Goal: Task Accomplishment & Management: Use online tool/utility

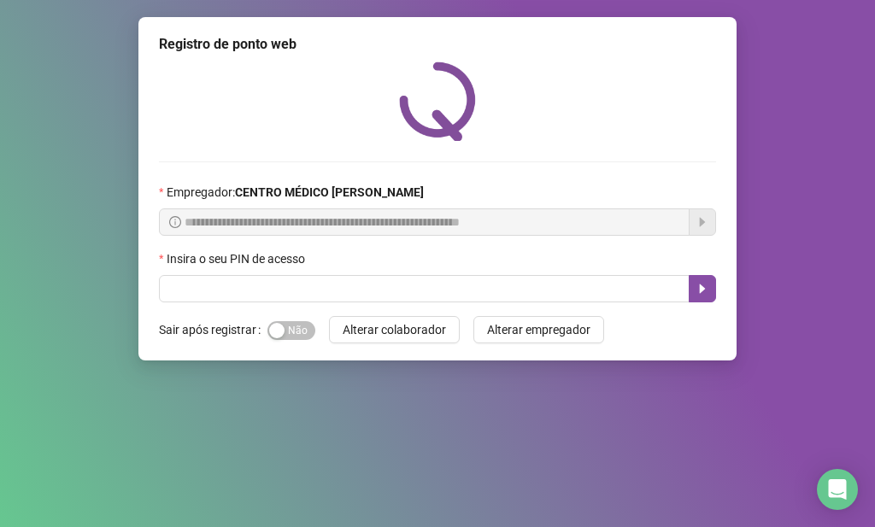
click at [222, 272] on div "Insira o seu PIN de acesso" at bounding box center [437, 263] width 557 height 26
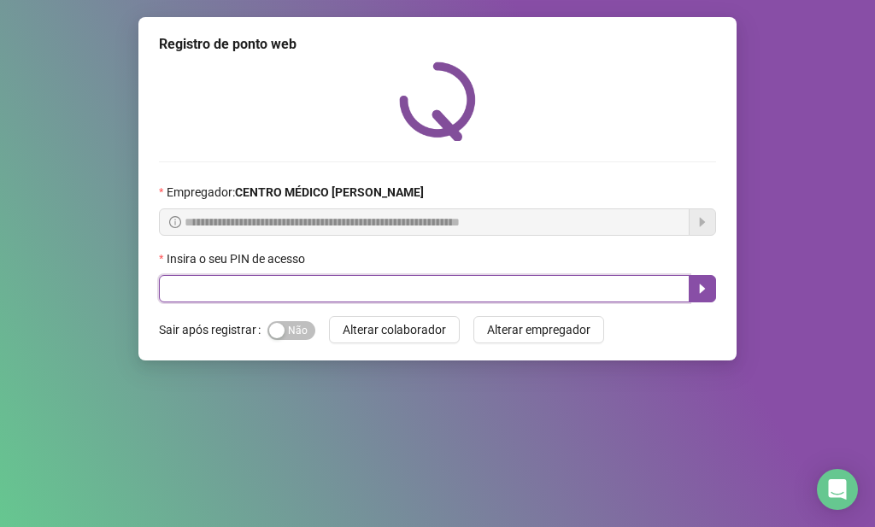
click at [226, 287] on input "text" at bounding box center [424, 288] width 531 height 27
type input "*****"
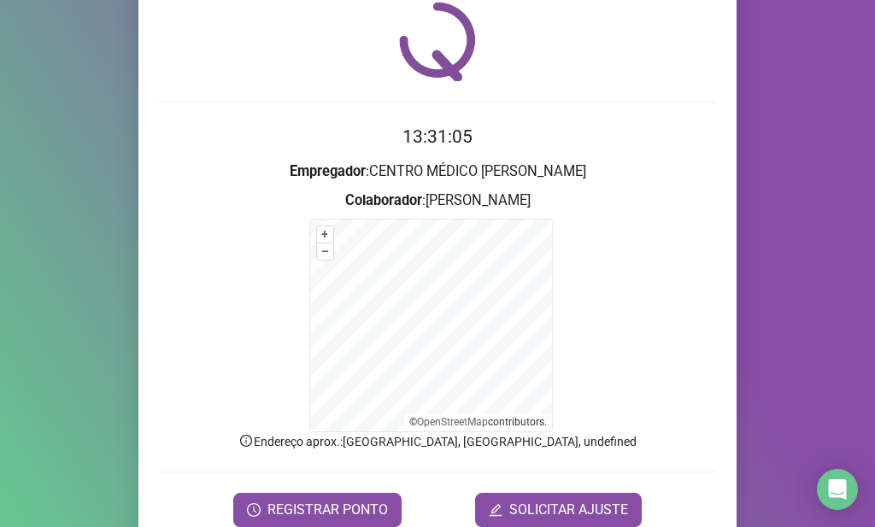
scroll to position [135, 0]
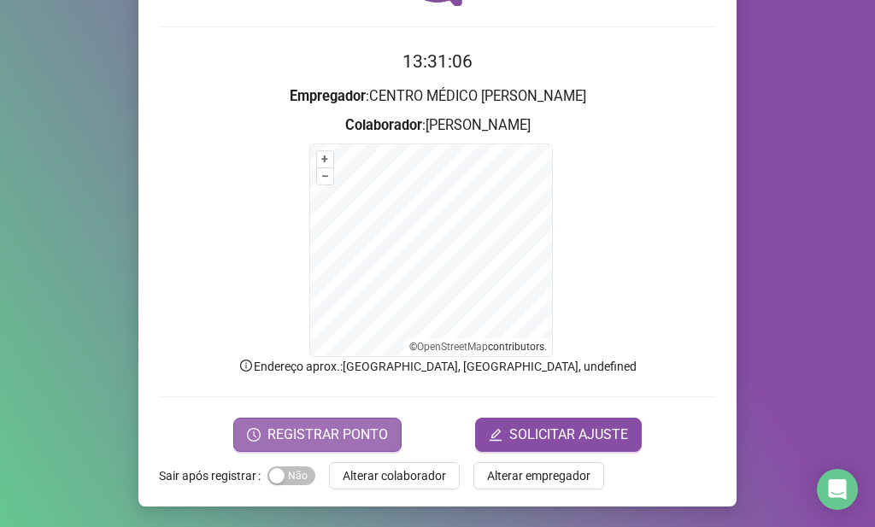
click at [293, 433] on span "REGISTRAR PONTO" at bounding box center [328, 435] width 121 height 21
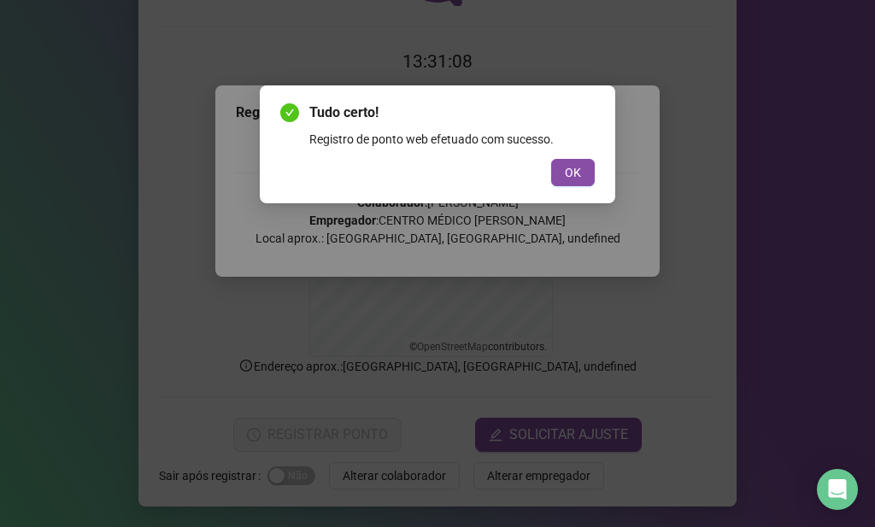
click at [578, 186] on div "Tudo certo! Registro de ponto web efetuado com sucesso. OK" at bounding box center [438, 144] width 356 height 118
click at [585, 181] on button "OK" at bounding box center [573, 172] width 44 height 27
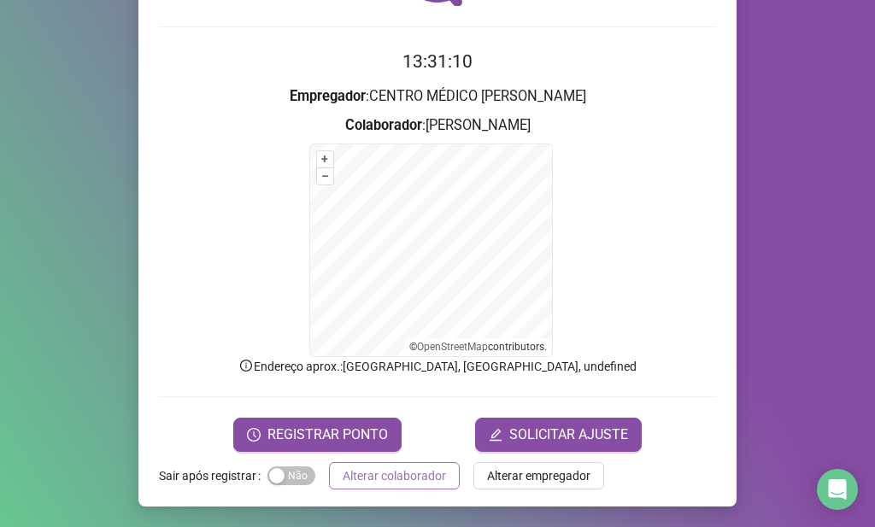
click at [420, 486] on button "Alterar colaborador" at bounding box center [394, 475] width 131 height 27
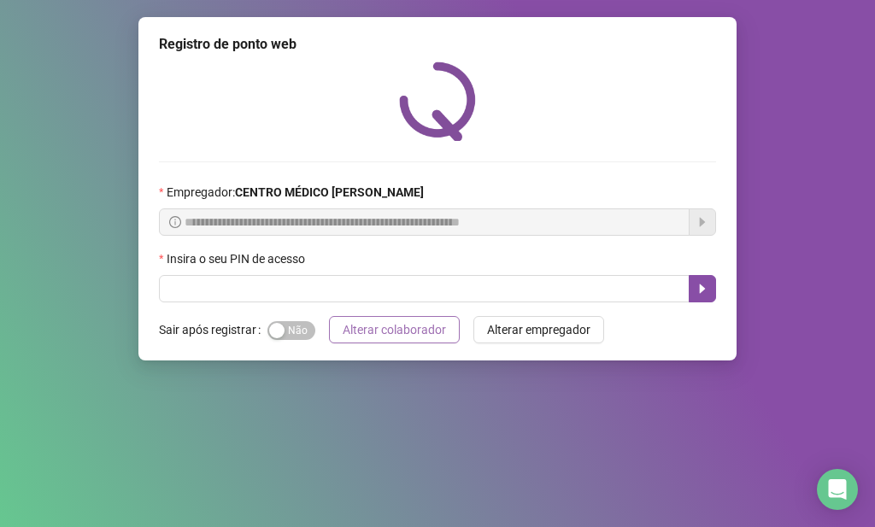
scroll to position [0, 0]
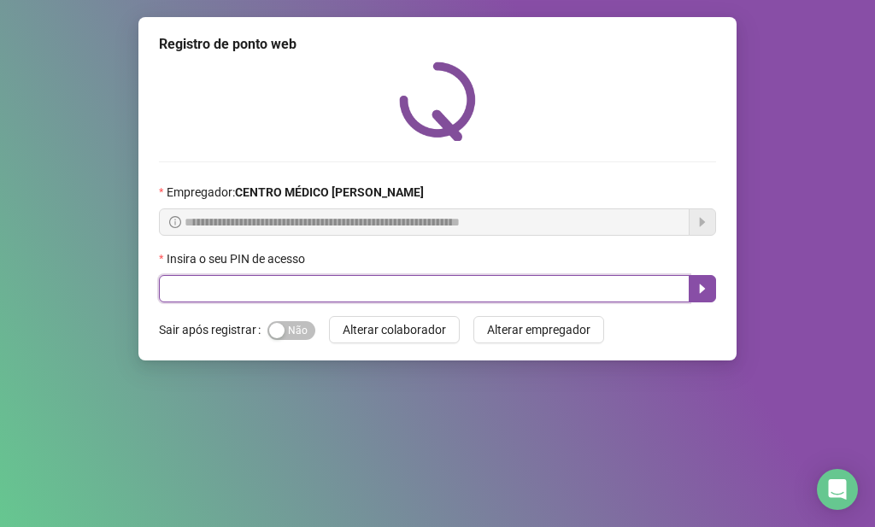
click at [488, 286] on input "text" at bounding box center [424, 288] width 531 height 27
type input "*****"
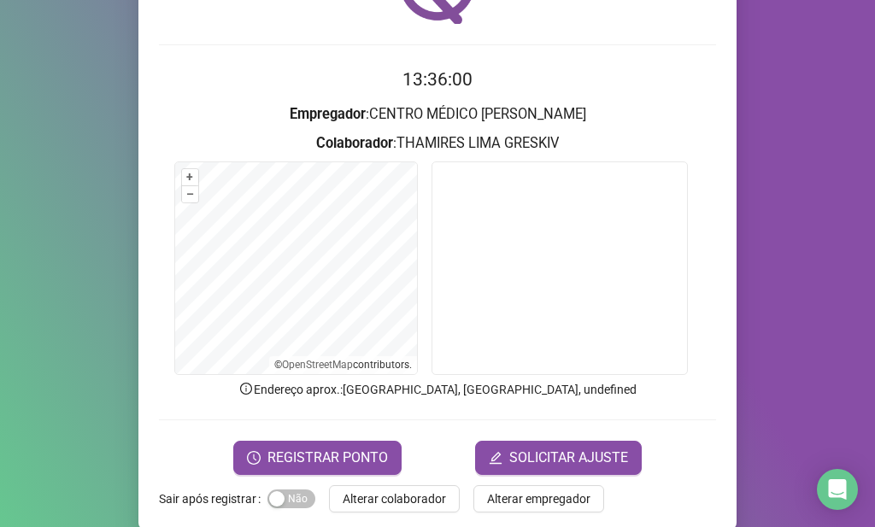
scroll to position [140, 0]
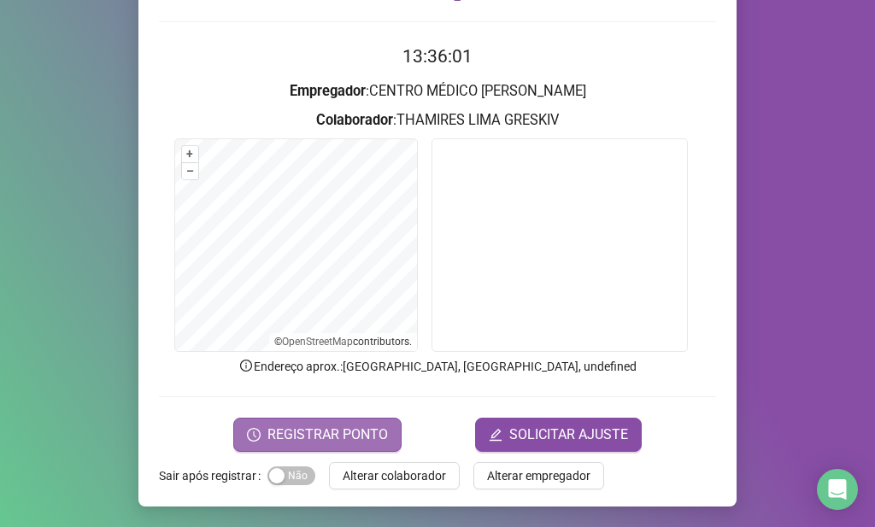
click at [319, 425] on span "REGISTRAR PONTO" at bounding box center [328, 435] width 121 height 21
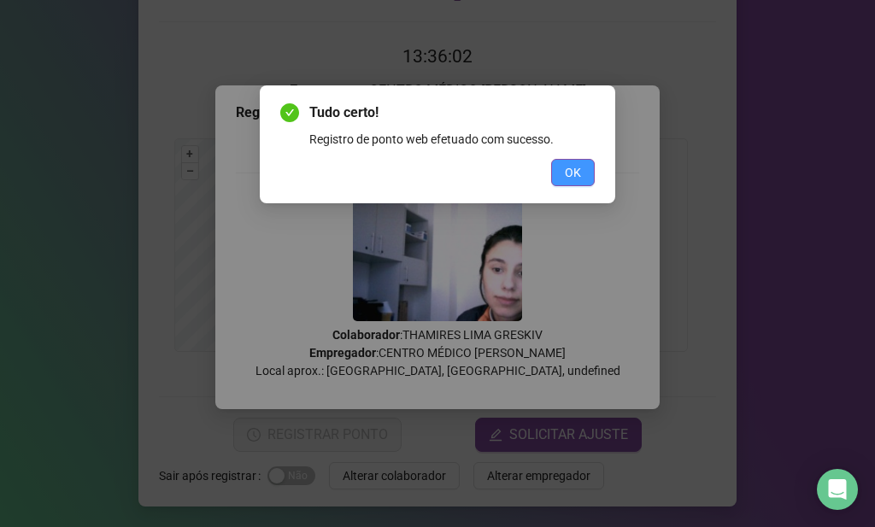
click at [589, 169] on button "OK" at bounding box center [573, 172] width 44 height 27
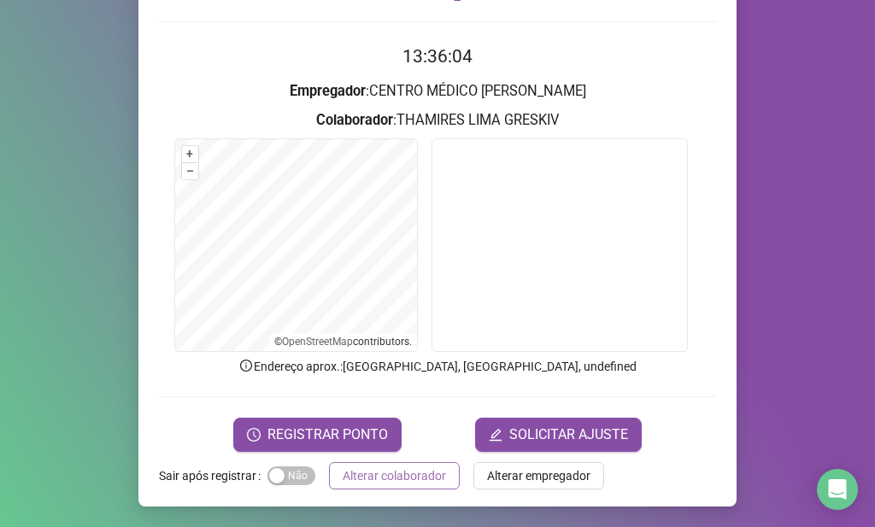
click at [420, 472] on span "Alterar colaborador" at bounding box center [394, 476] width 103 height 19
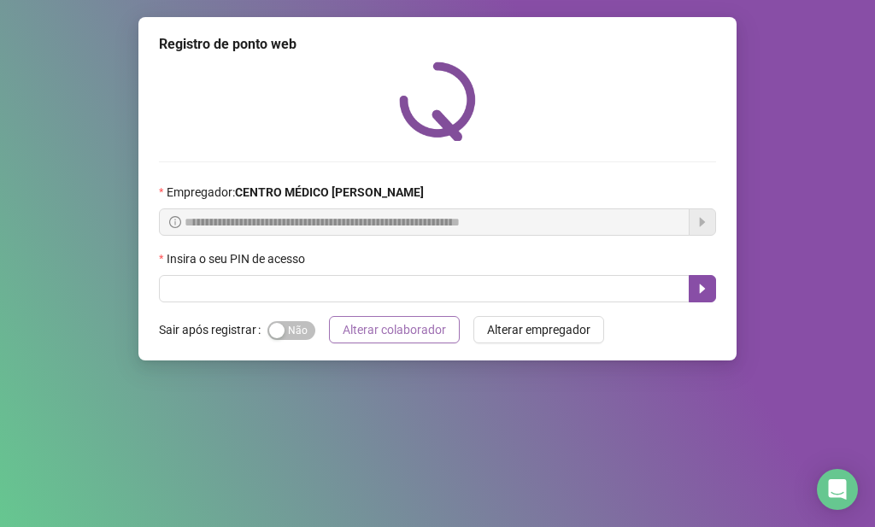
scroll to position [0, 0]
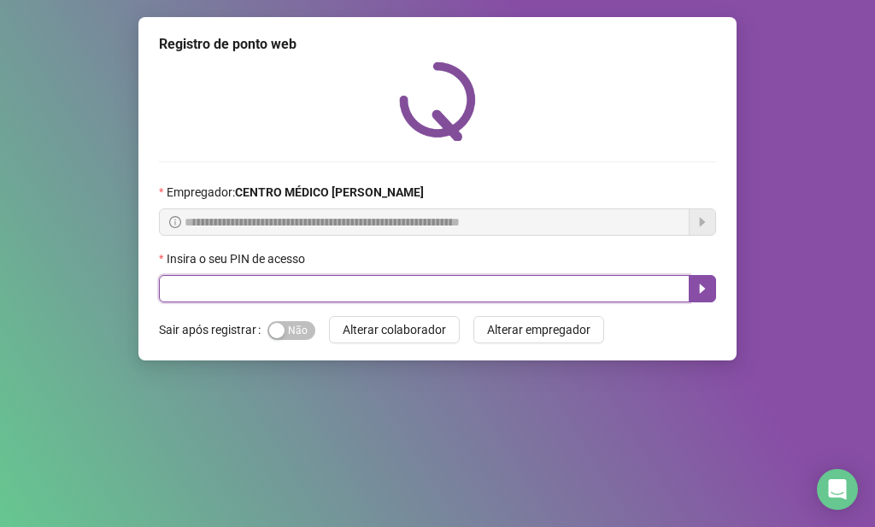
click at [648, 283] on input "text" at bounding box center [424, 288] width 531 height 27
click at [393, 295] on input "text" at bounding box center [424, 288] width 531 height 27
type input "*****"
click at [696, 279] on button "button" at bounding box center [702, 288] width 27 height 27
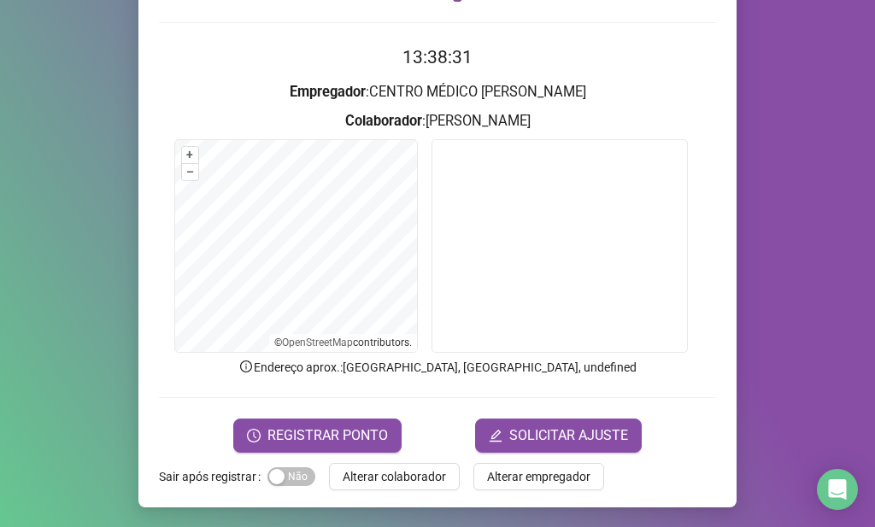
scroll to position [140, 0]
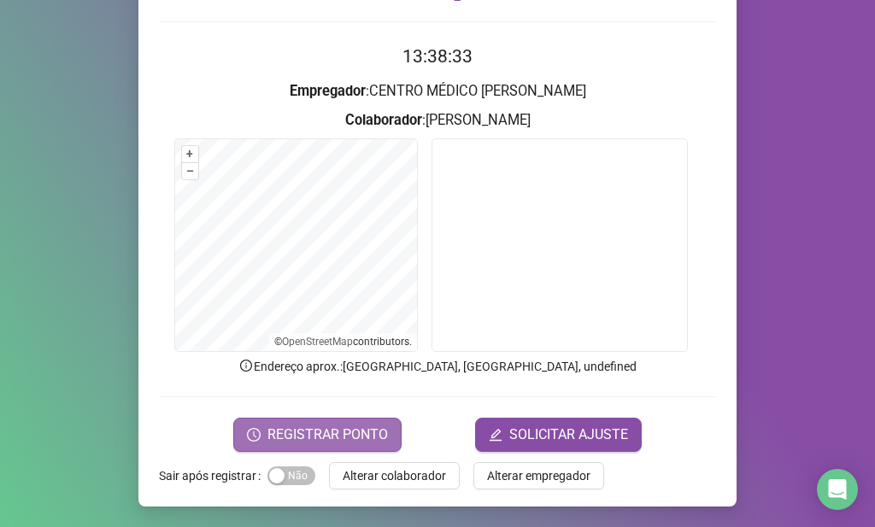
click at [361, 433] on span "REGISTRAR PONTO" at bounding box center [328, 435] width 121 height 21
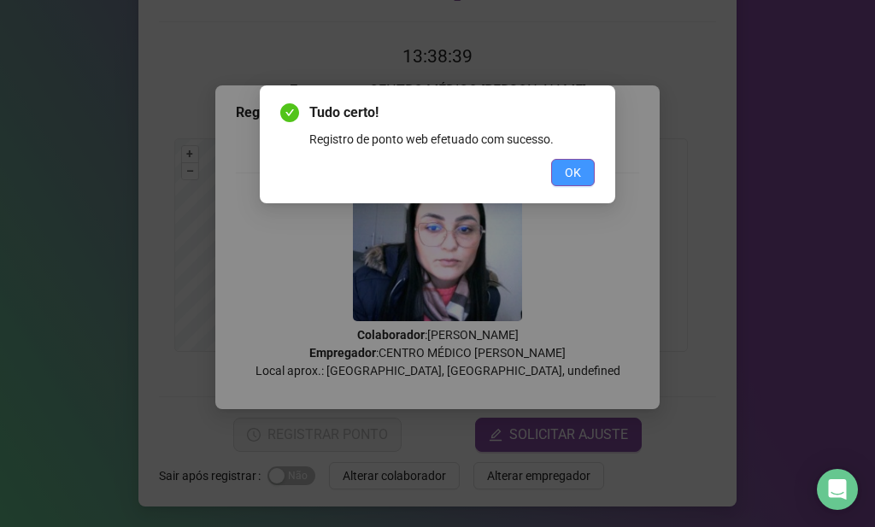
click at [579, 175] on span "OK" at bounding box center [573, 172] width 16 height 19
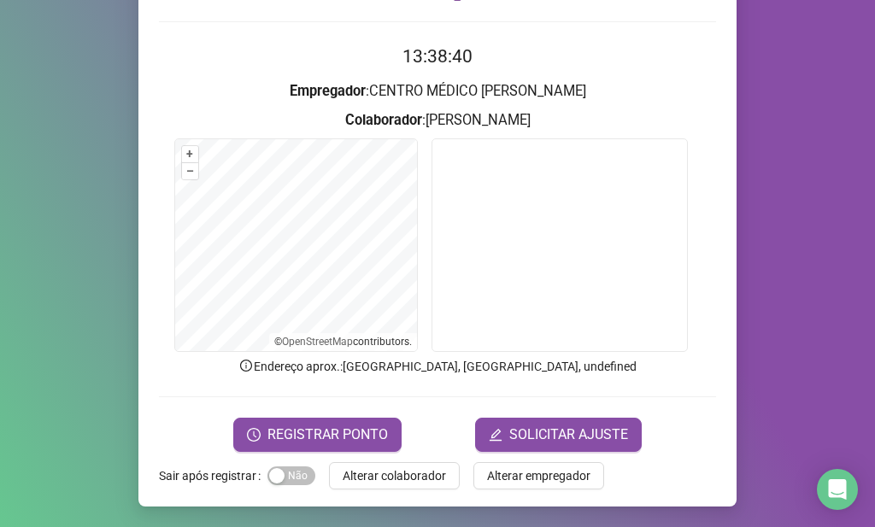
click at [427, 470] on span "Alterar colaborador" at bounding box center [394, 476] width 103 height 19
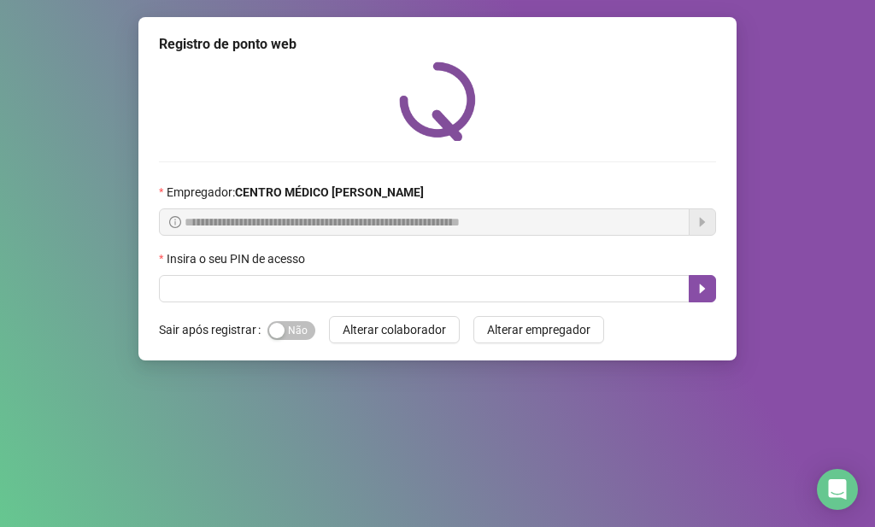
scroll to position [0, 0]
